Goal: Task Accomplishment & Management: Use online tool/utility

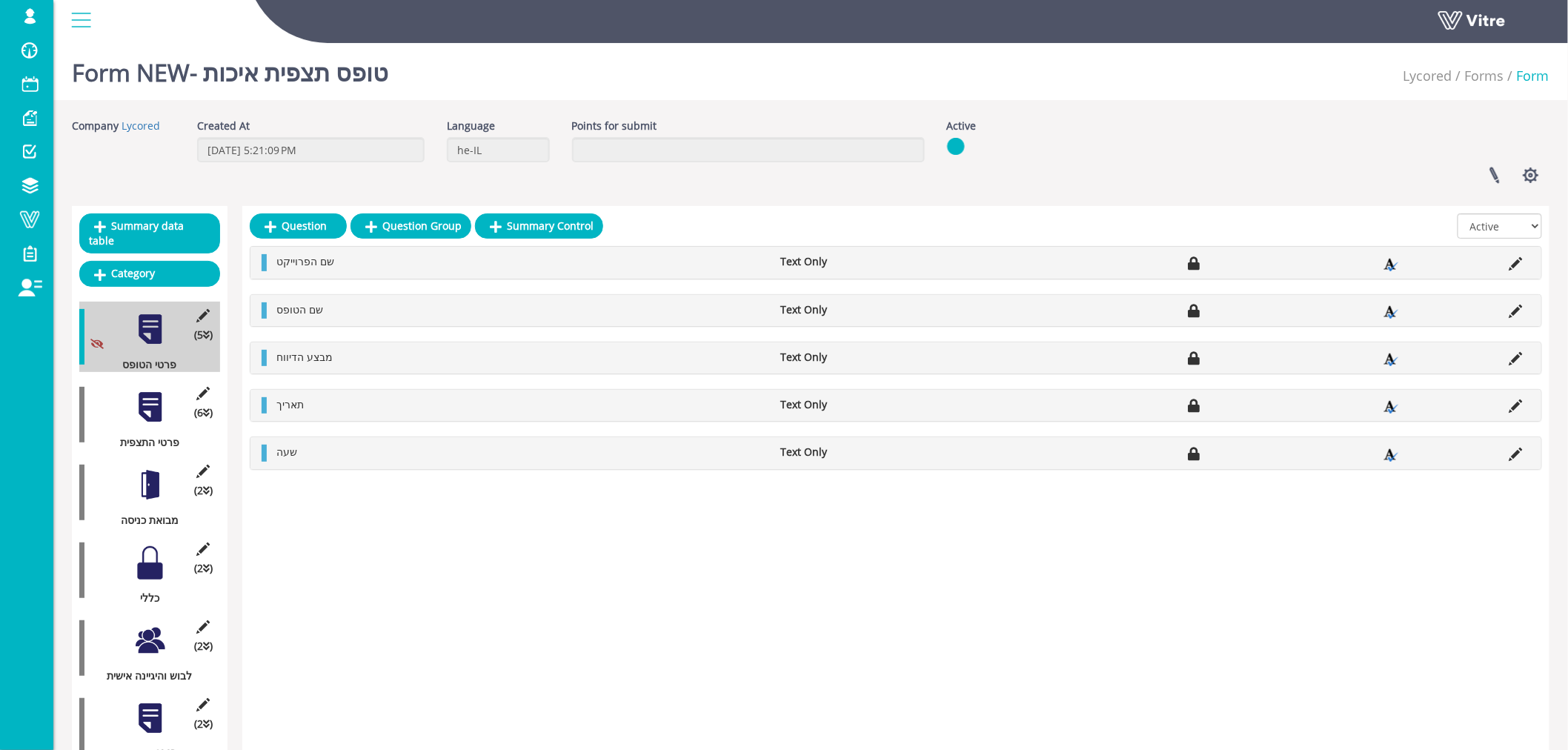
click at [156, 469] on div at bounding box center [150, 485] width 33 height 33
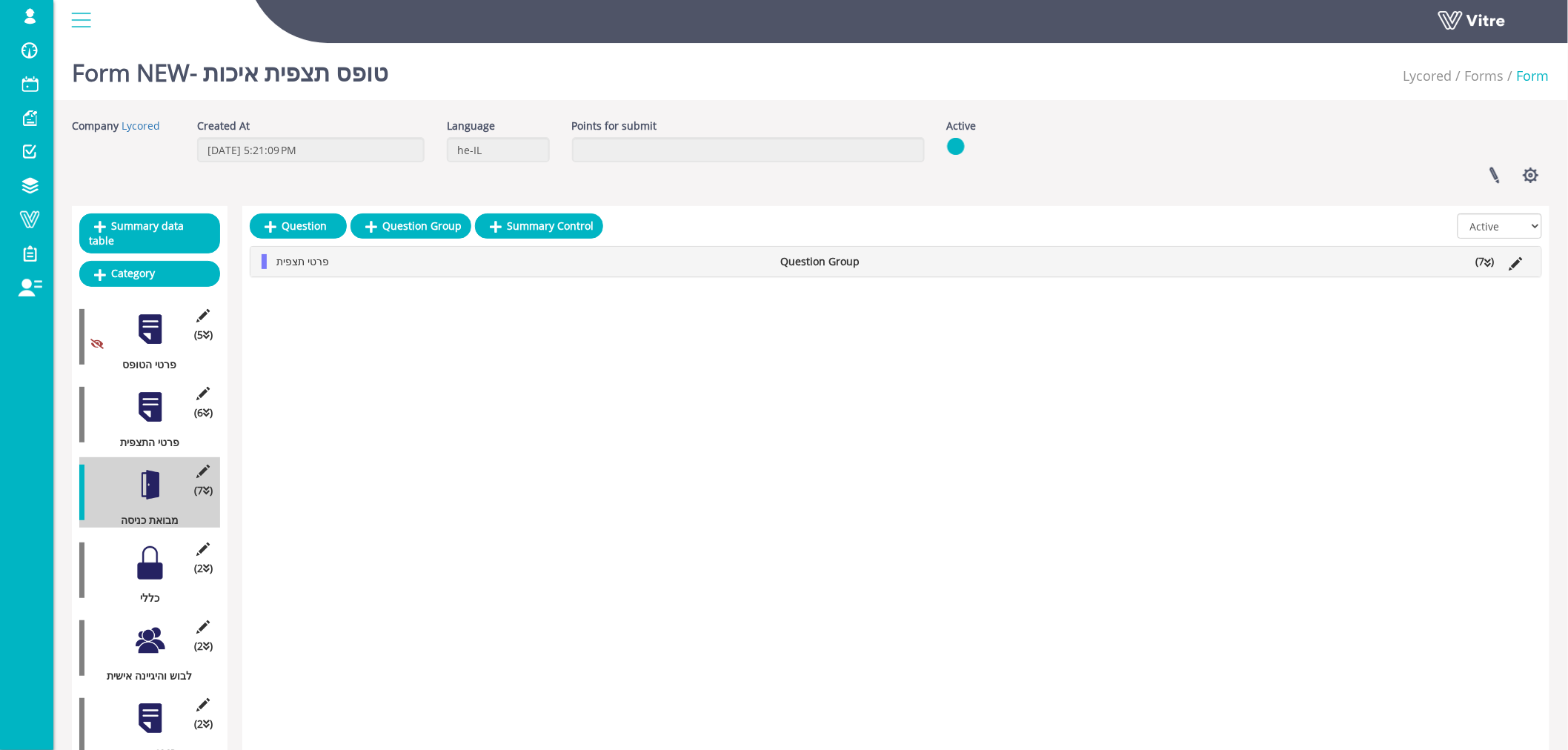
click at [1485, 255] on li "(7 )" at bounding box center [1485, 261] width 33 height 15
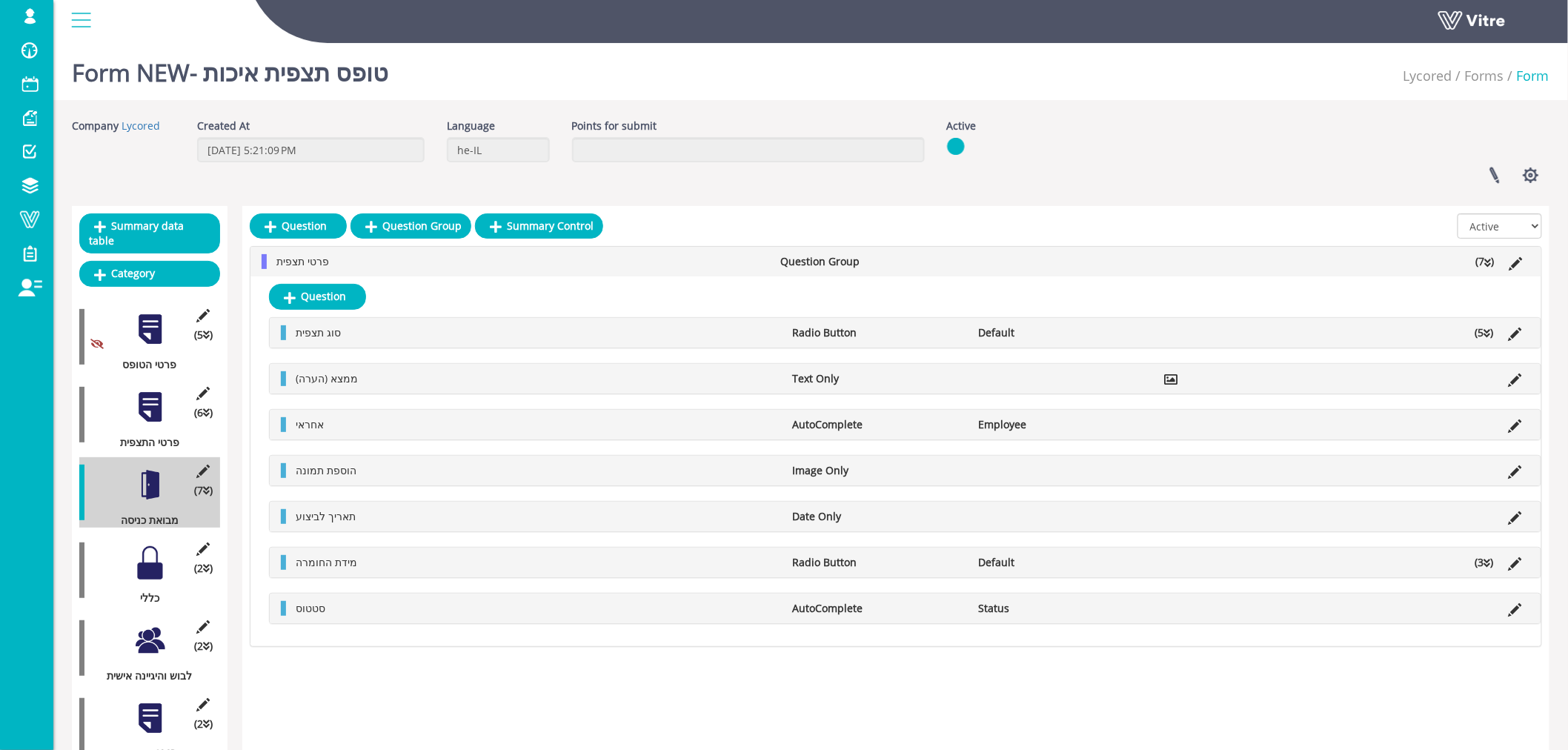
click at [137, 551] on div at bounding box center [150, 562] width 33 height 33
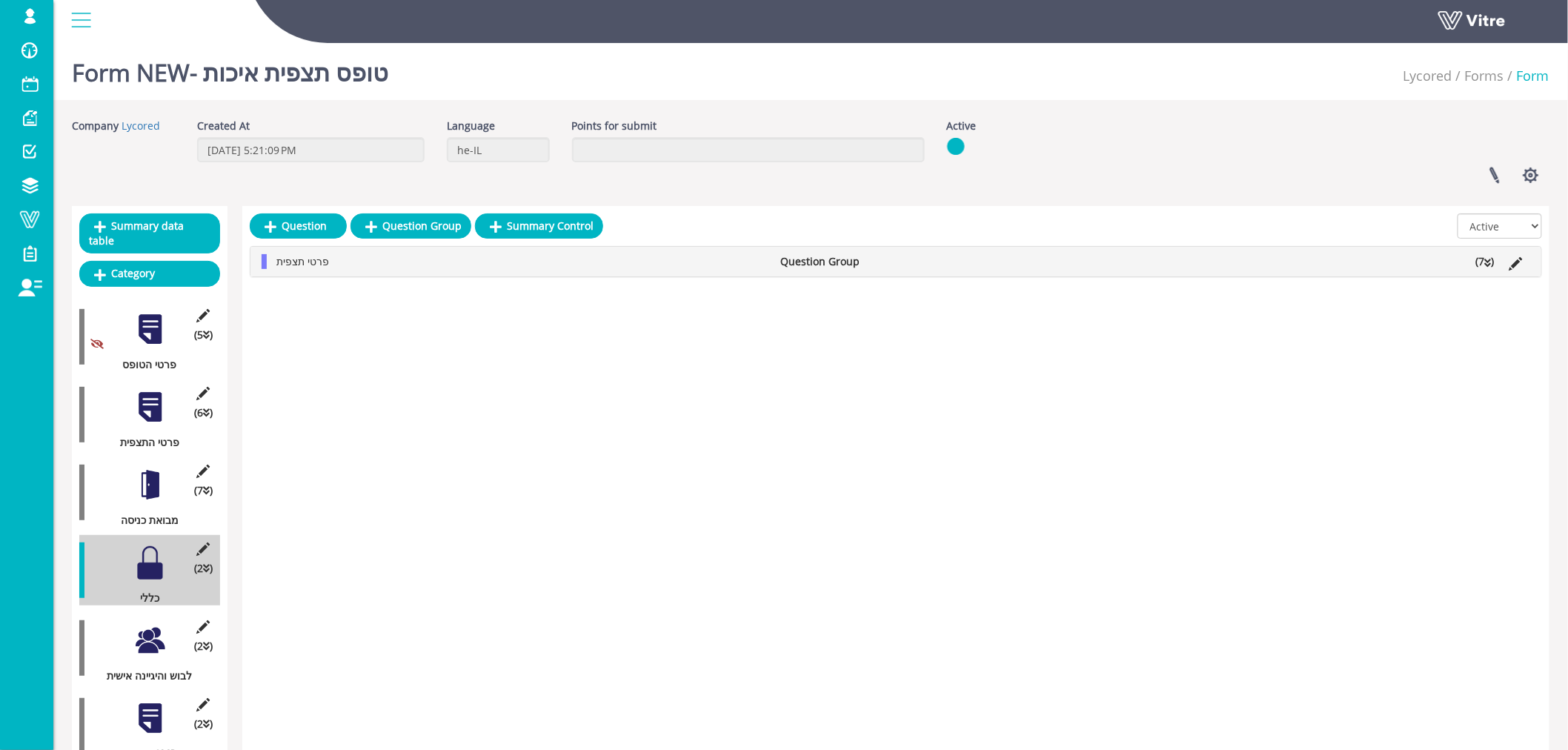
click at [1488, 264] on icon at bounding box center [1488, 263] width 6 height 11
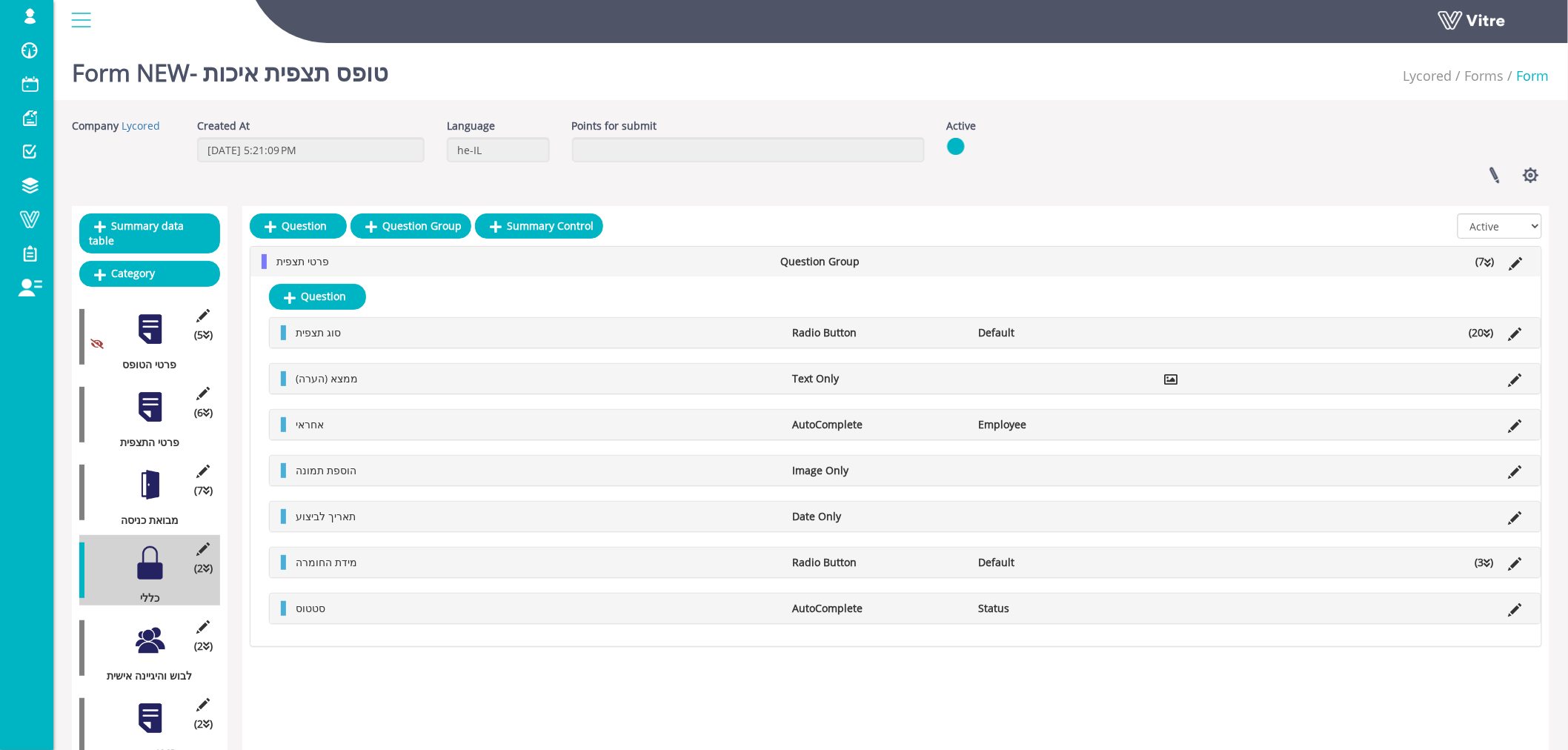
click at [1486, 329] on icon at bounding box center [1487, 334] width 6 height 11
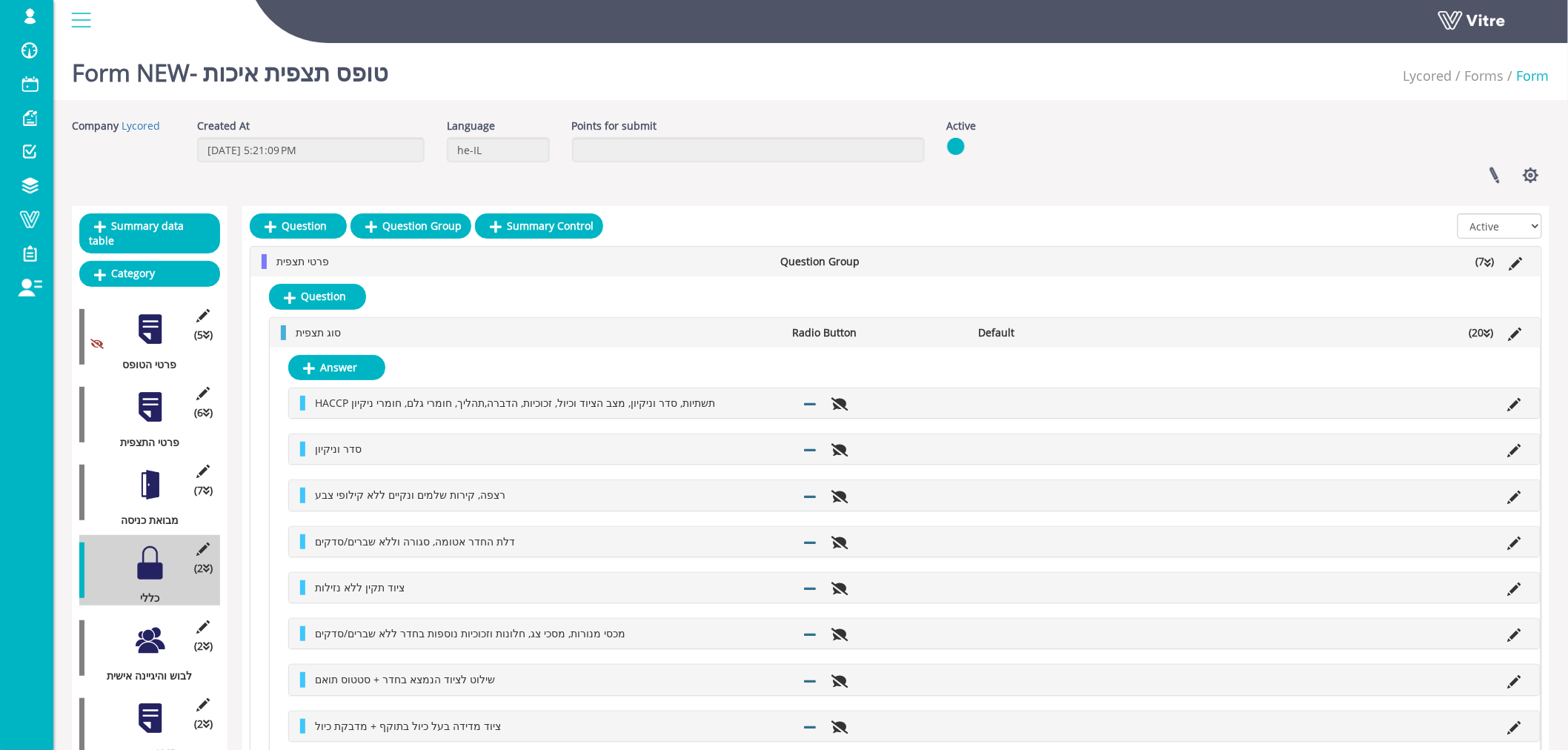
click at [149, 629] on div at bounding box center [150, 640] width 33 height 33
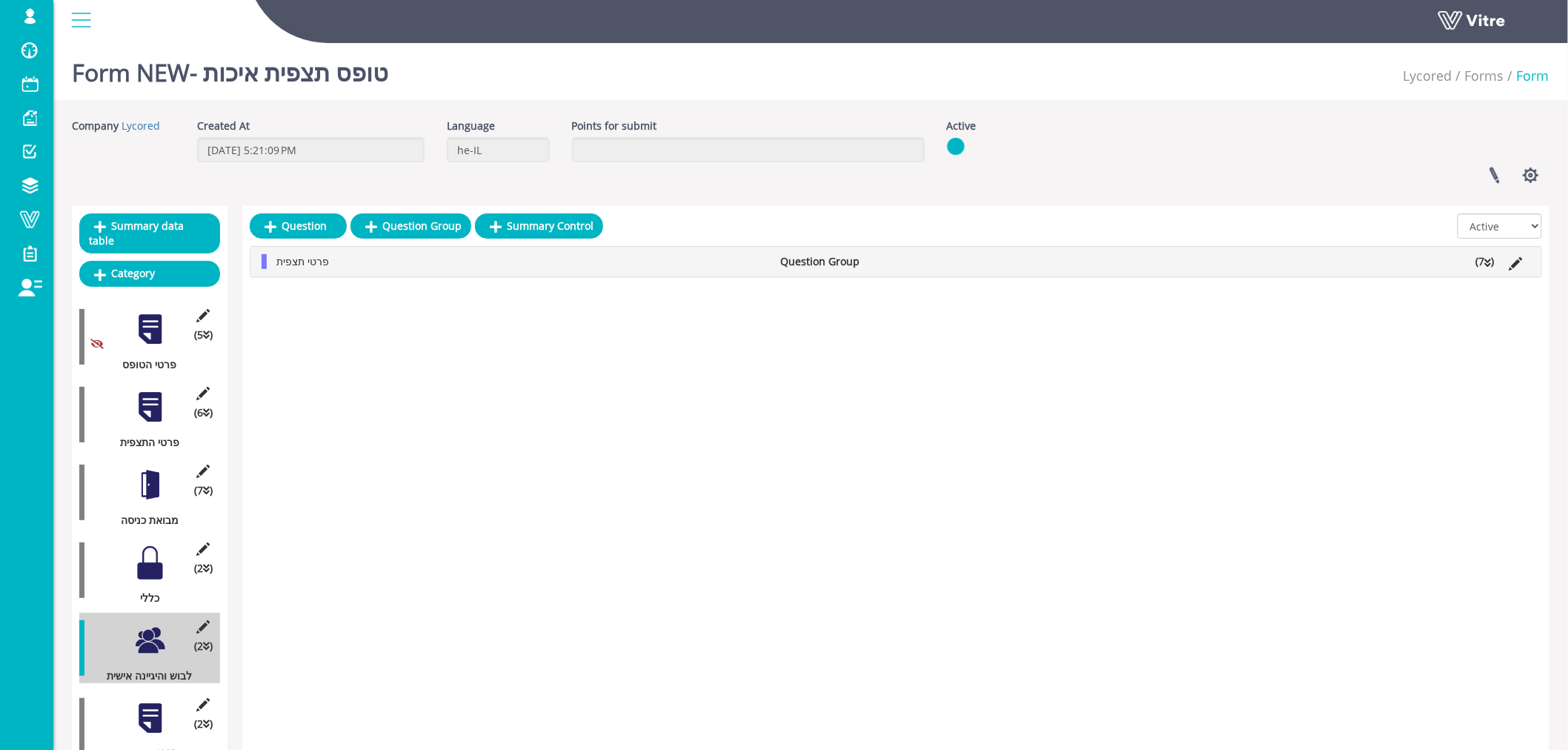
click at [1490, 263] on icon at bounding box center [1488, 263] width 6 height 11
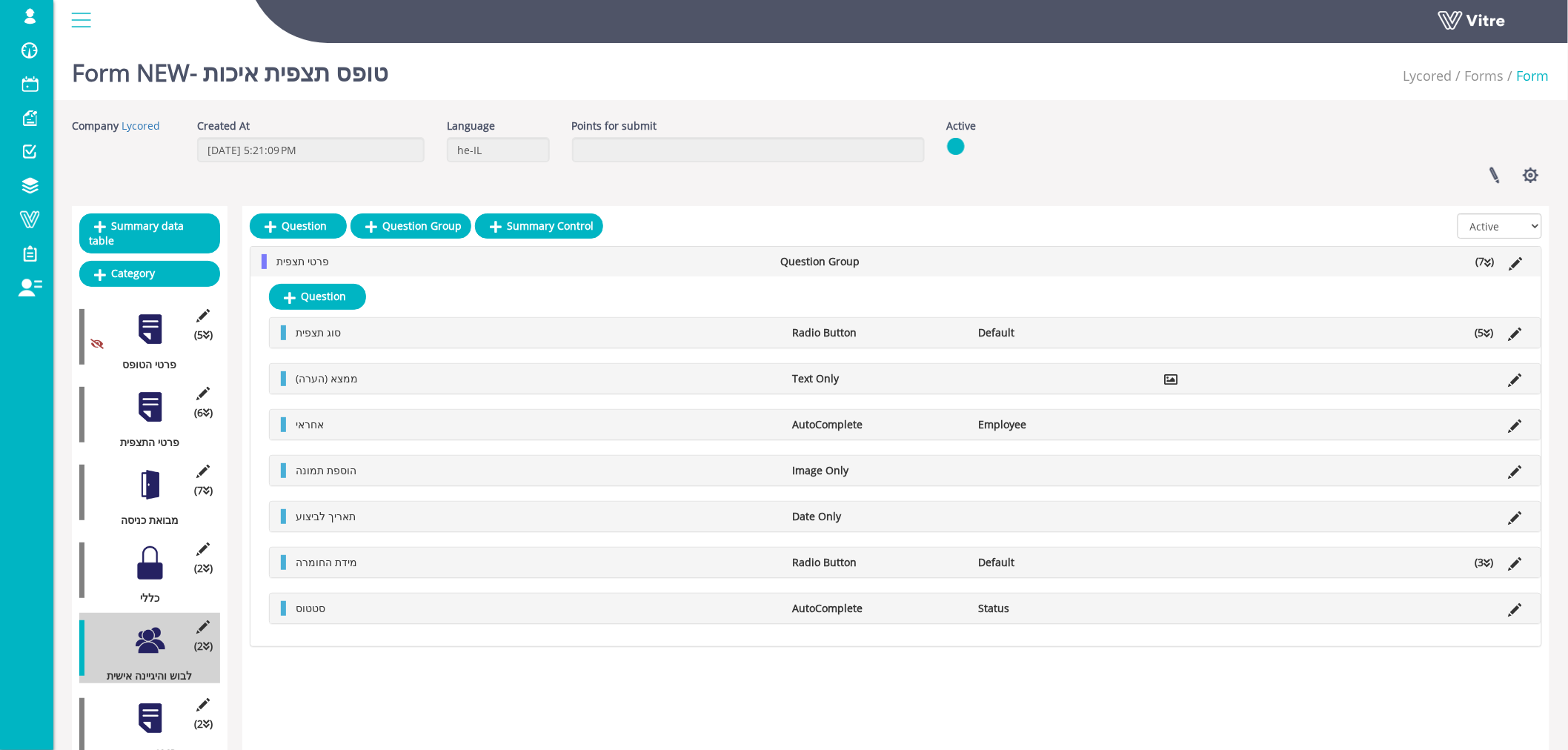
click at [138, 701] on div at bounding box center [150, 718] width 33 height 33
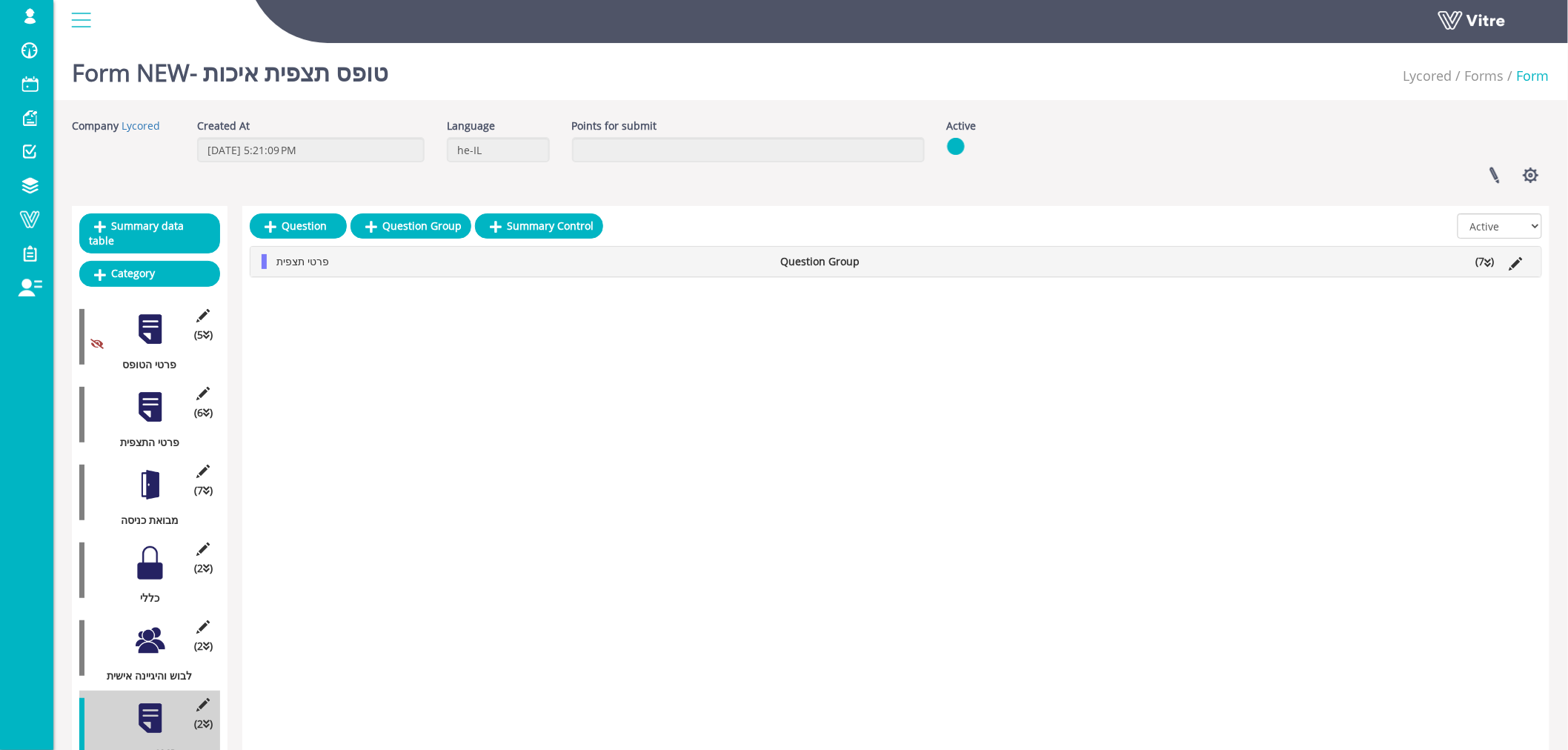
click at [1493, 260] on li "(7 )" at bounding box center [1485, 261] width 33 height 15
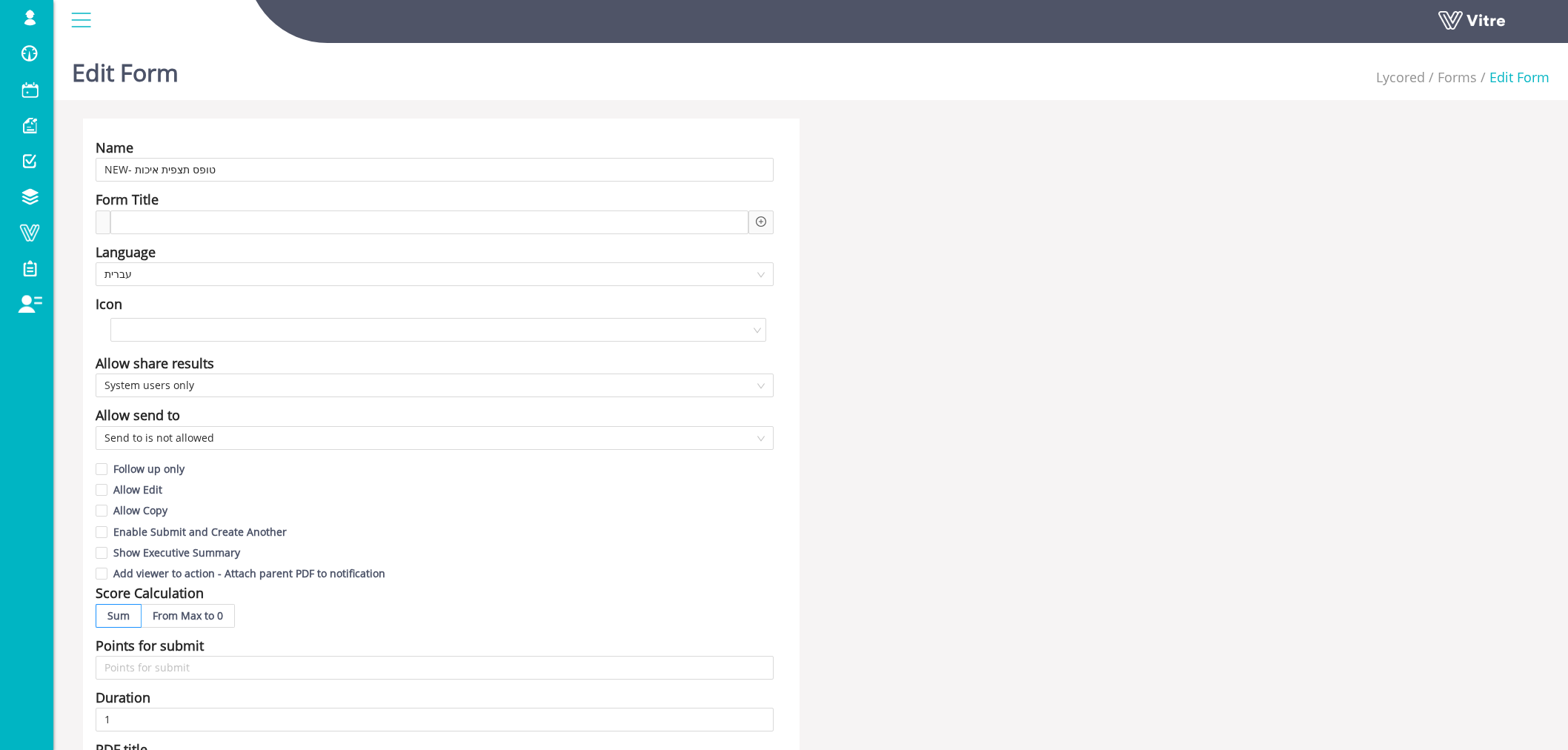
scroll to position [824, 0]
